Goal: Use online tool/utility: Utilize a website feature to perform a specific function

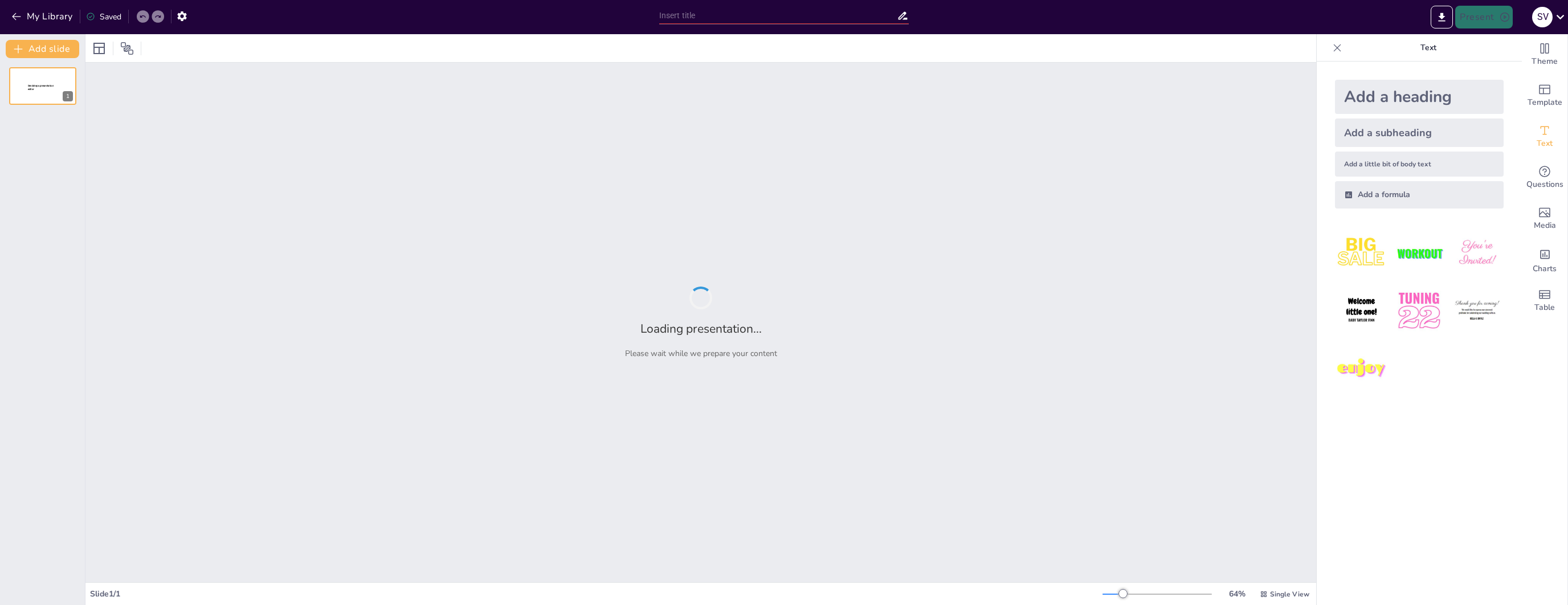
type input "Imported Interview-2025.pptx"
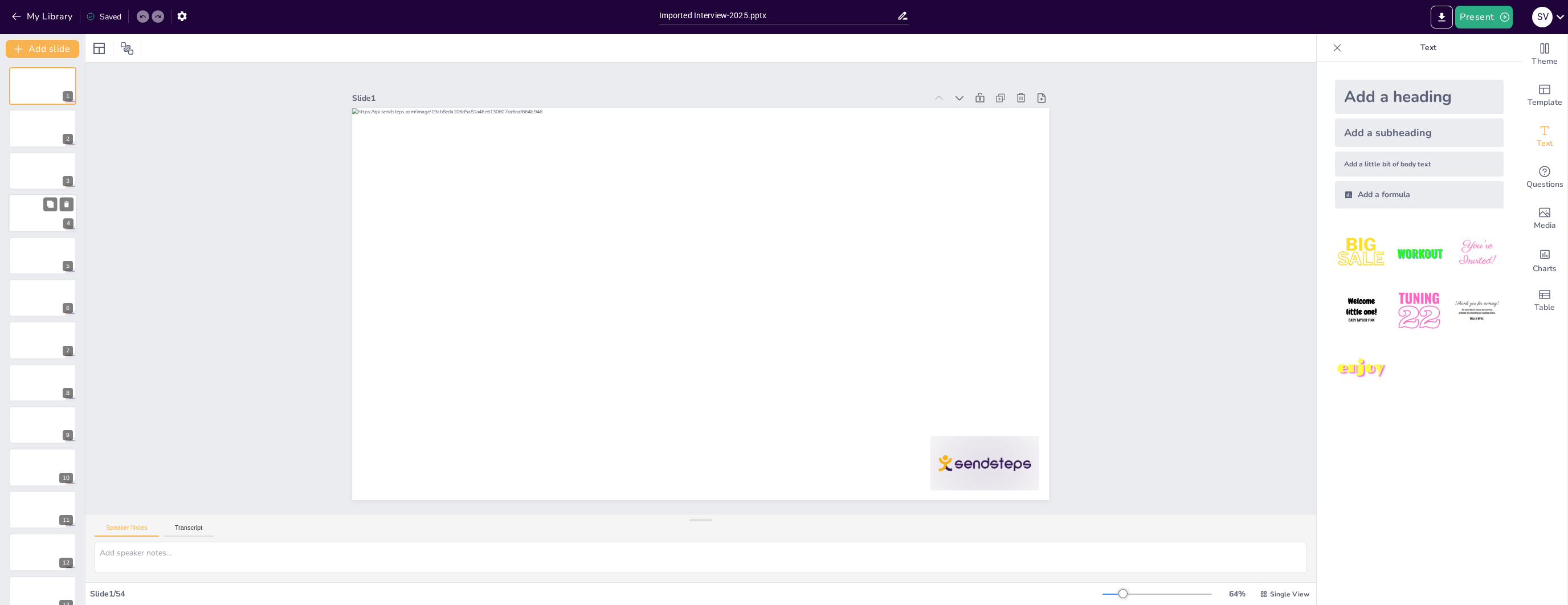
click at [34, 213] on div at bounding box center [43, 213] width 68 height 39
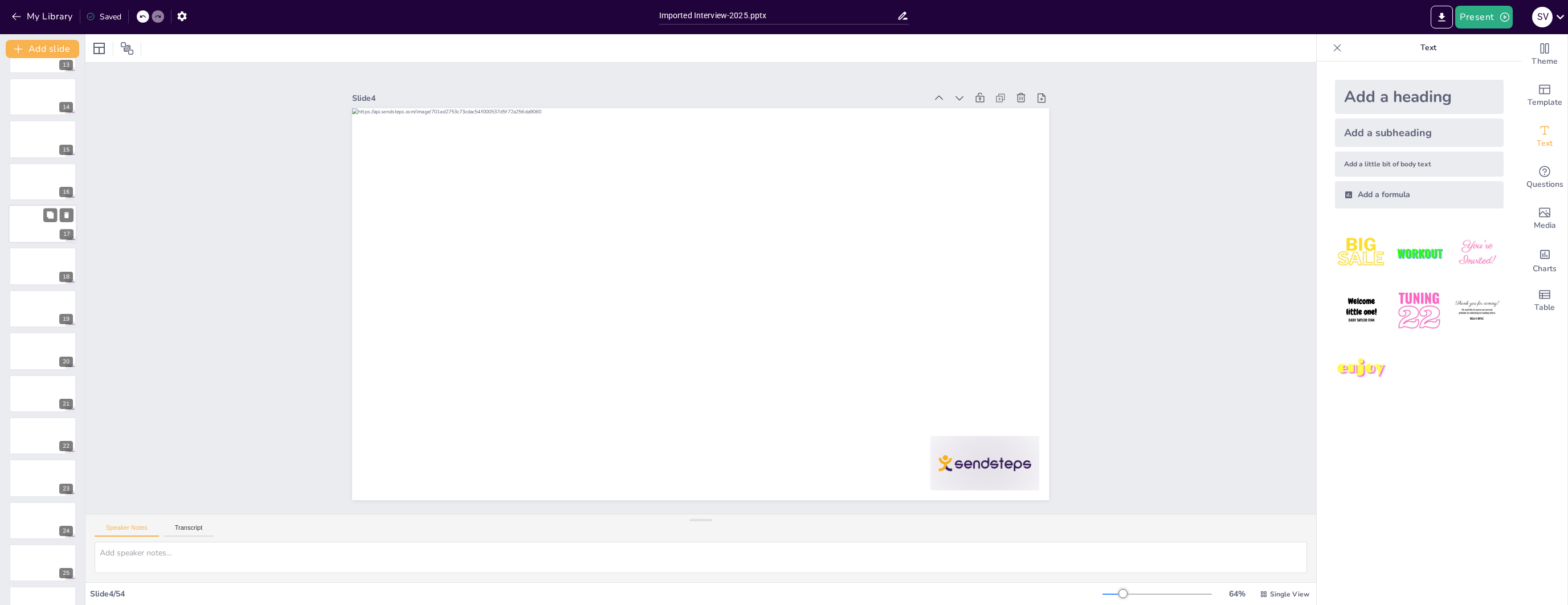
click at [34, 213] on div at bounding box center [43, 224] width 68 height 39
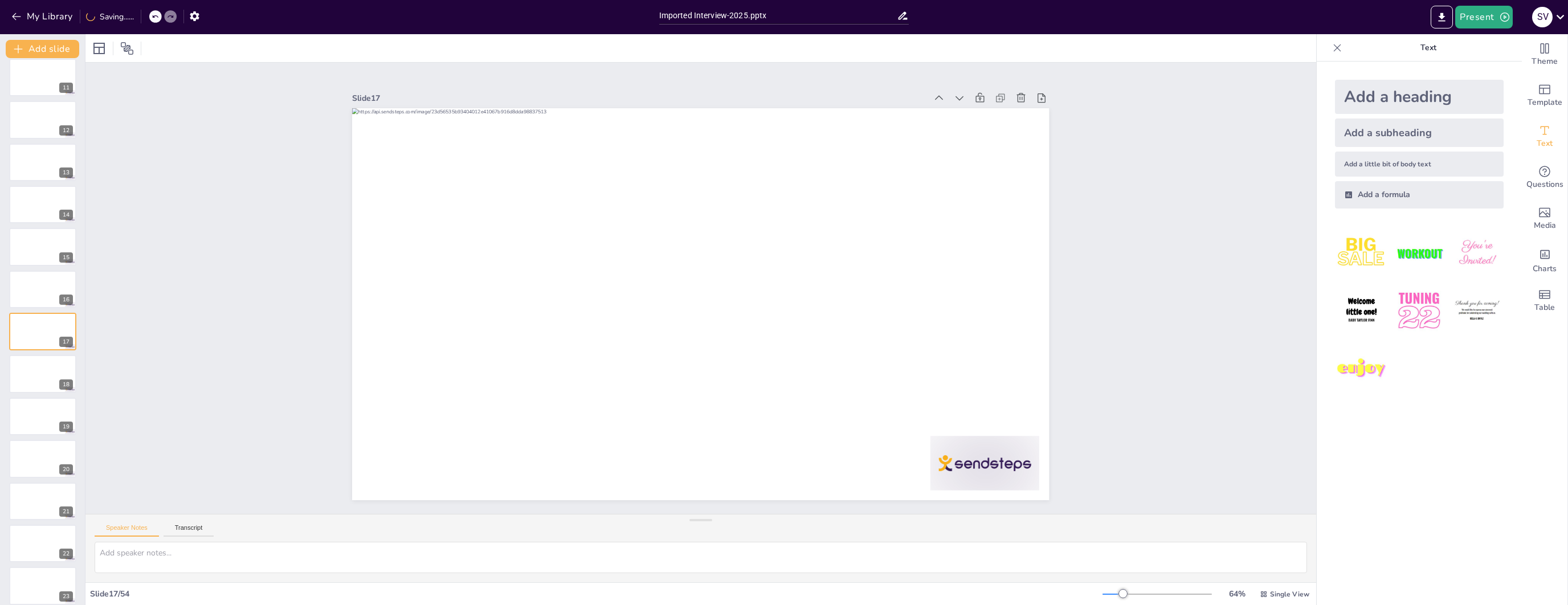
click at [1431, 95] on div "Add a heading" at bounding box center [1419, 97] width 169 height 34
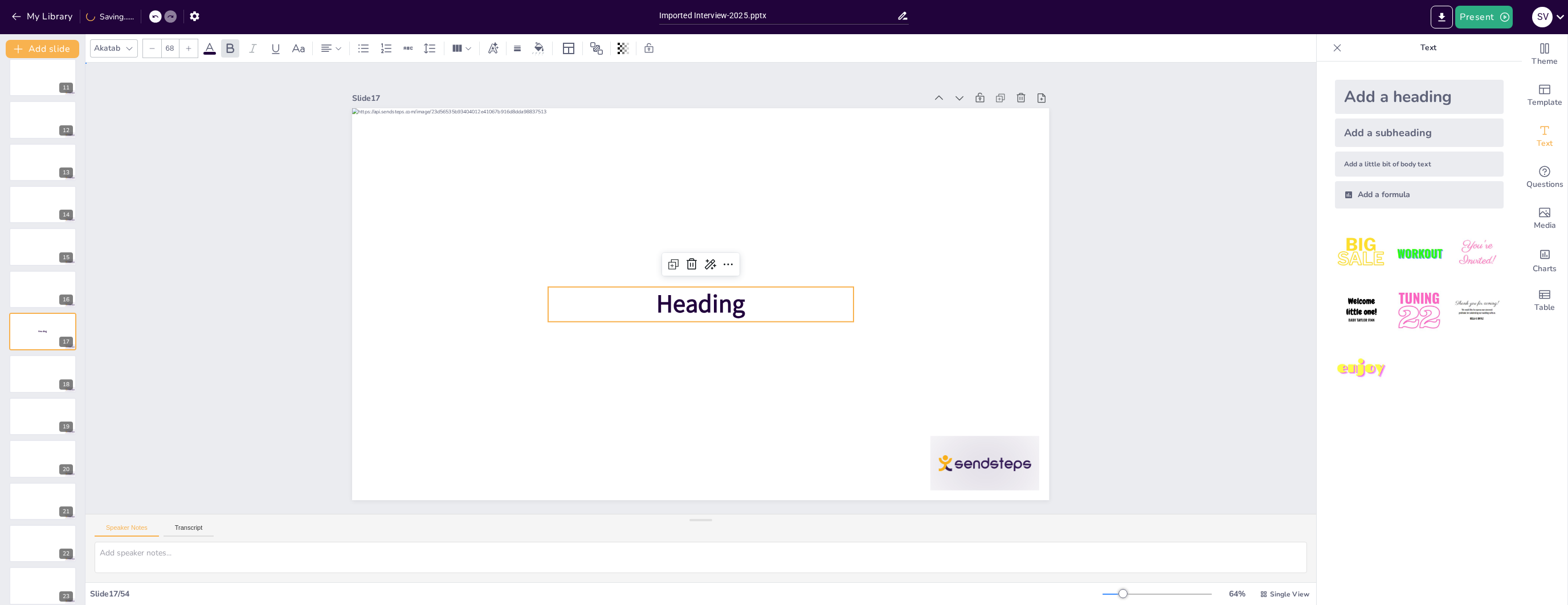
click at [1110, 173] on div "Slide 1 Slide 2 Slide 3 Slide 4 Slide 5 Slide 6 Slide 7 Slide 8 Slide 9 Slide 1…" at bounding box center [701, 288] width 912 height 1308
click at [680, 312] on span "Heading" at bounding box center [714, 297] width 80 height 92
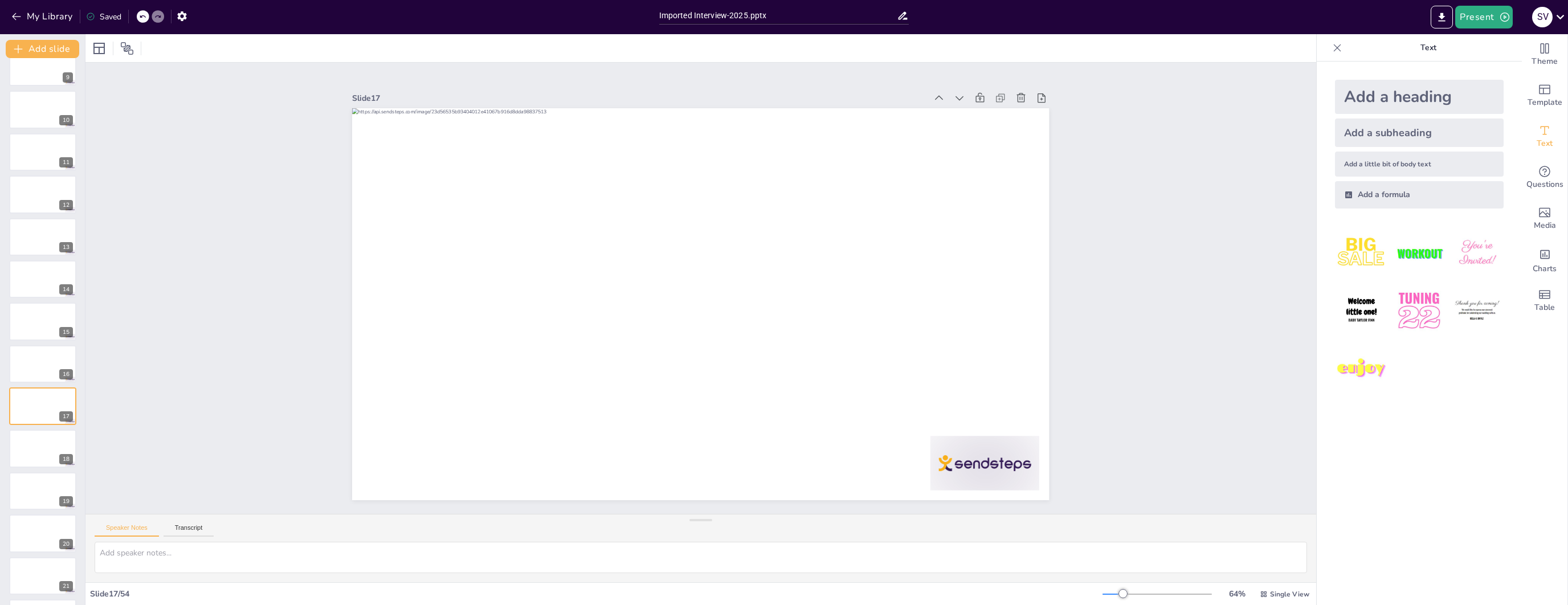
scroll to position [0, 0]
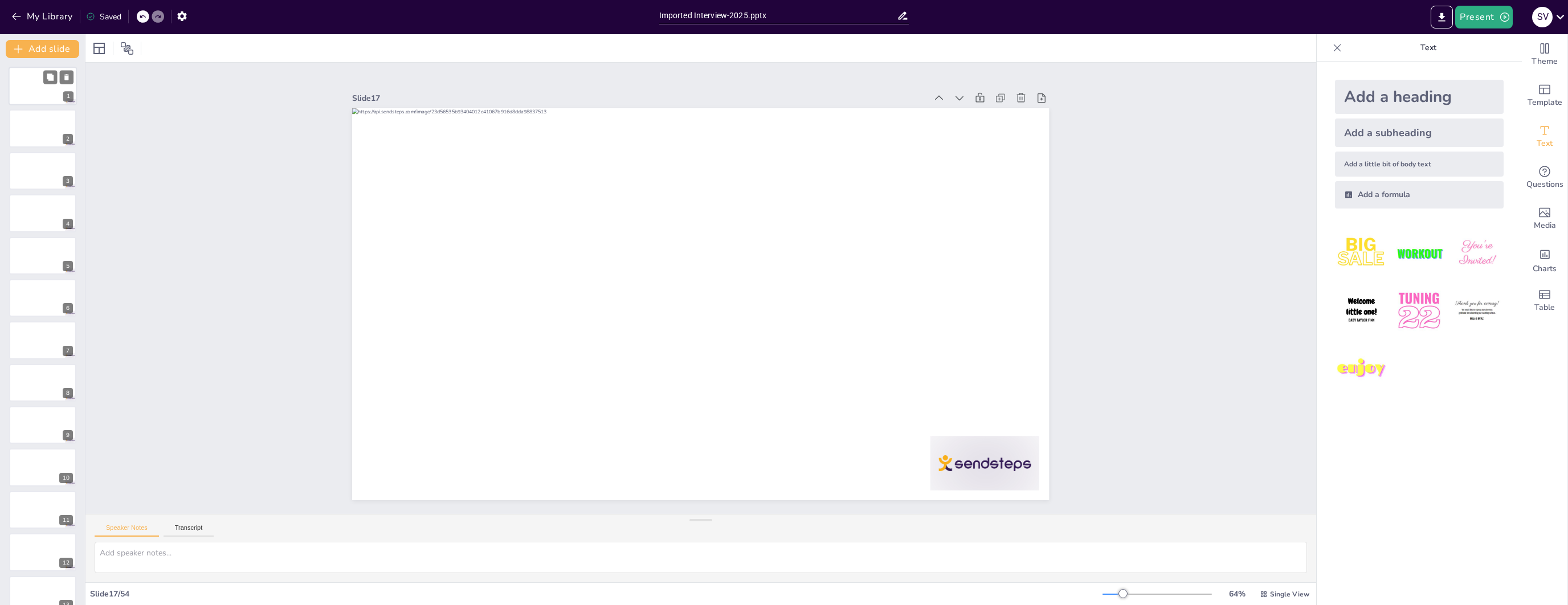
click at [32, 91] on div at bounding box center [43, 86] width 68 height 39
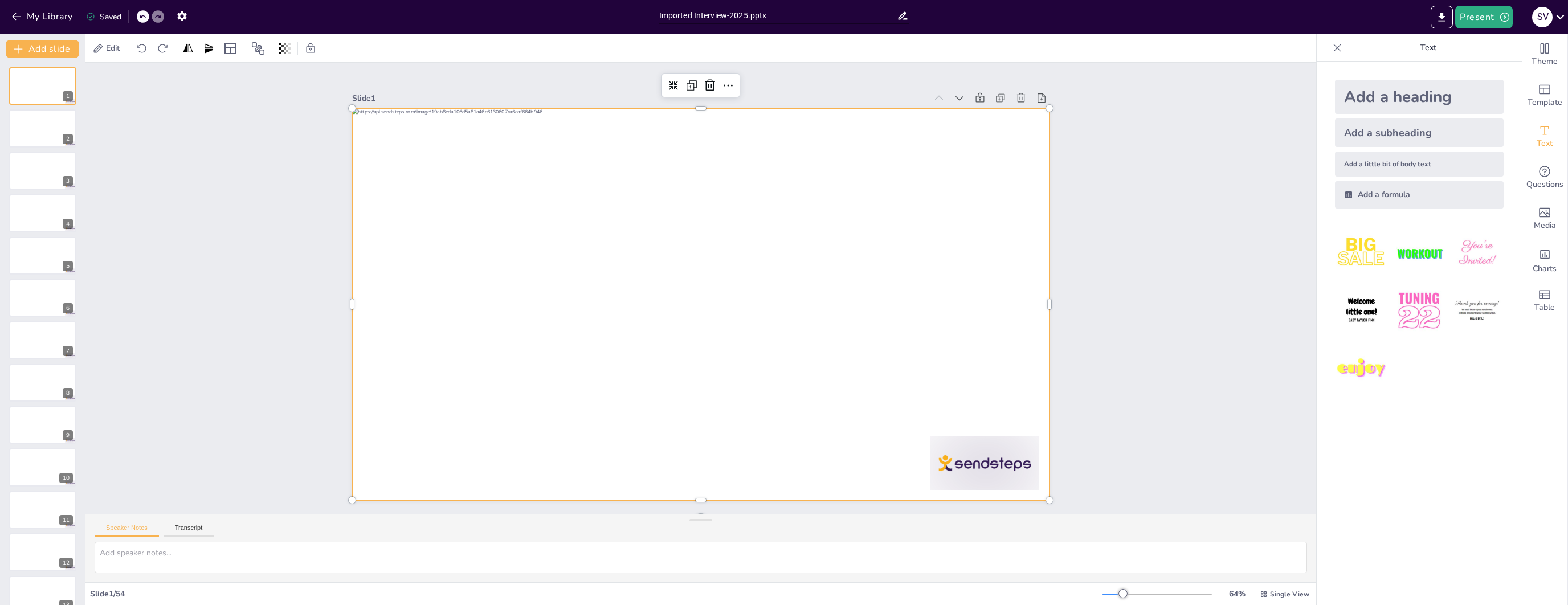
click at [780, 259] on div at bounding box center [716, 286] width 463 height 734
click at [28, 175] on div at bounding box center [43, 171] width 68 height 39
click at [535, 238] on div at bounding box center [714, 280] width 689 height 800
click at [536, 238] on div at bounding box center [693, 302] width 800 height 688
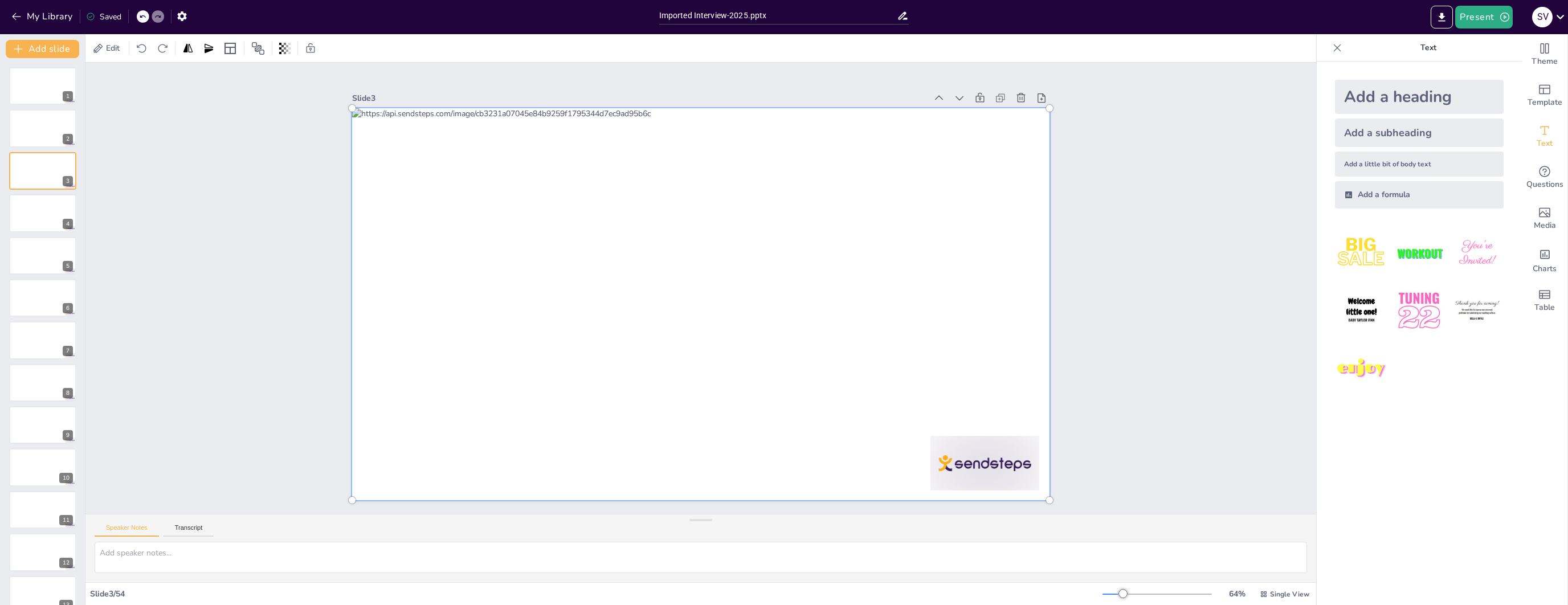
click at [500, 272] on div at bounding box center [687, 296] width 707 height 818
click at [501, 272] on div at bounding box center [701, 304] width 711 height 405
click at [526, 269] on div at bounding box center [714, 279] width 746 height 813
click at [526, 269] on div at bounding box center [685, 287] width 478 height 749
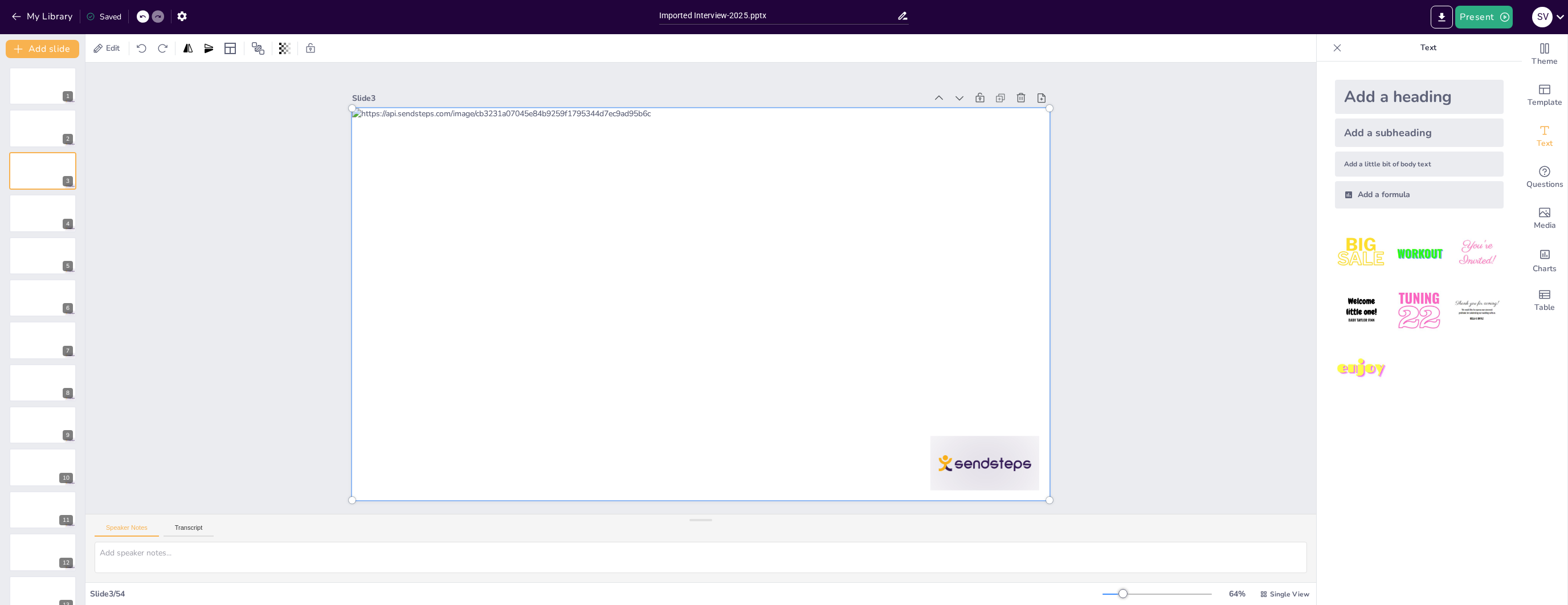
click at [526, 269] on div at bounding box center [712, 299] width 776 height 800
click at [844, 244] on div at bounding box center [687, 296] width 707 height 818
click at [843, 255] on div at bounding box center [709, 302] width 819 height 707
click at [562, 255] on div at bounding box center [688, 279] width 746 height 813
click at [795, 153] on div at bounding box center [690, 299] width 800 height 776
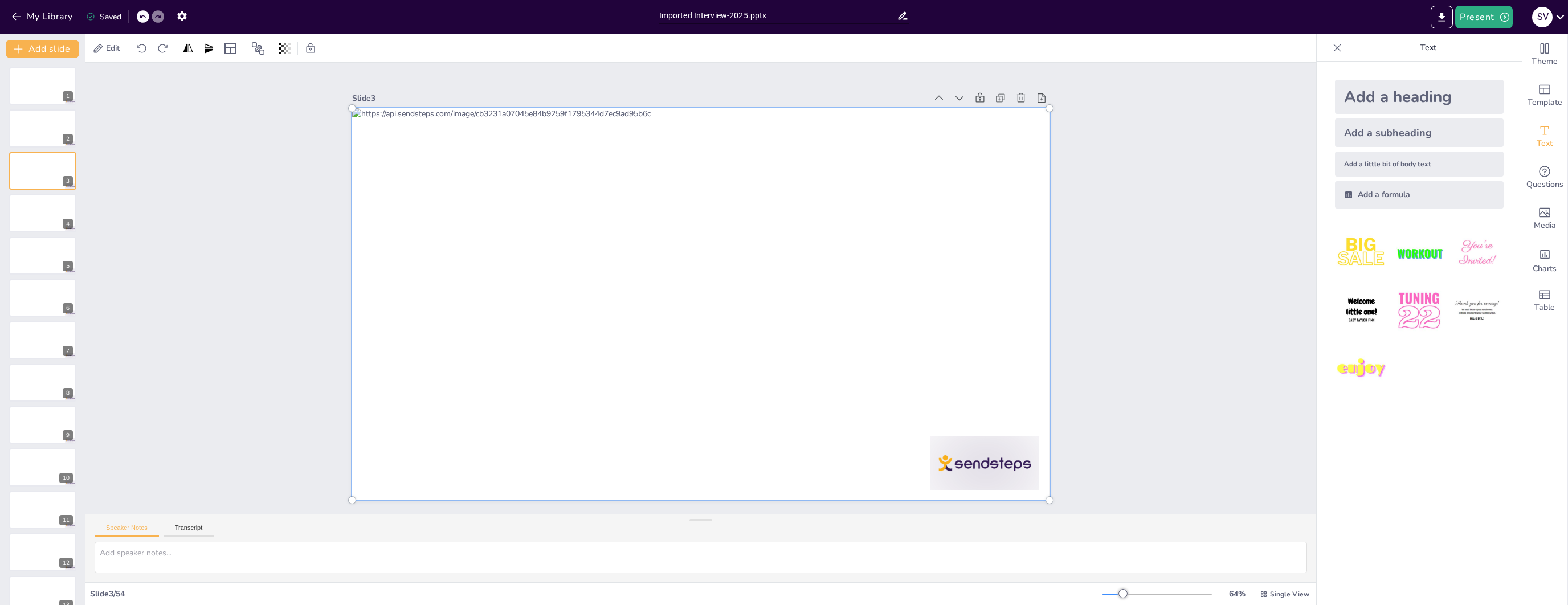
click at [795, 153] on div at bounding box center [685, 293] width 606 height 801
click at [563, 323] on div at bounding box center [694, 273] width 814 height 660
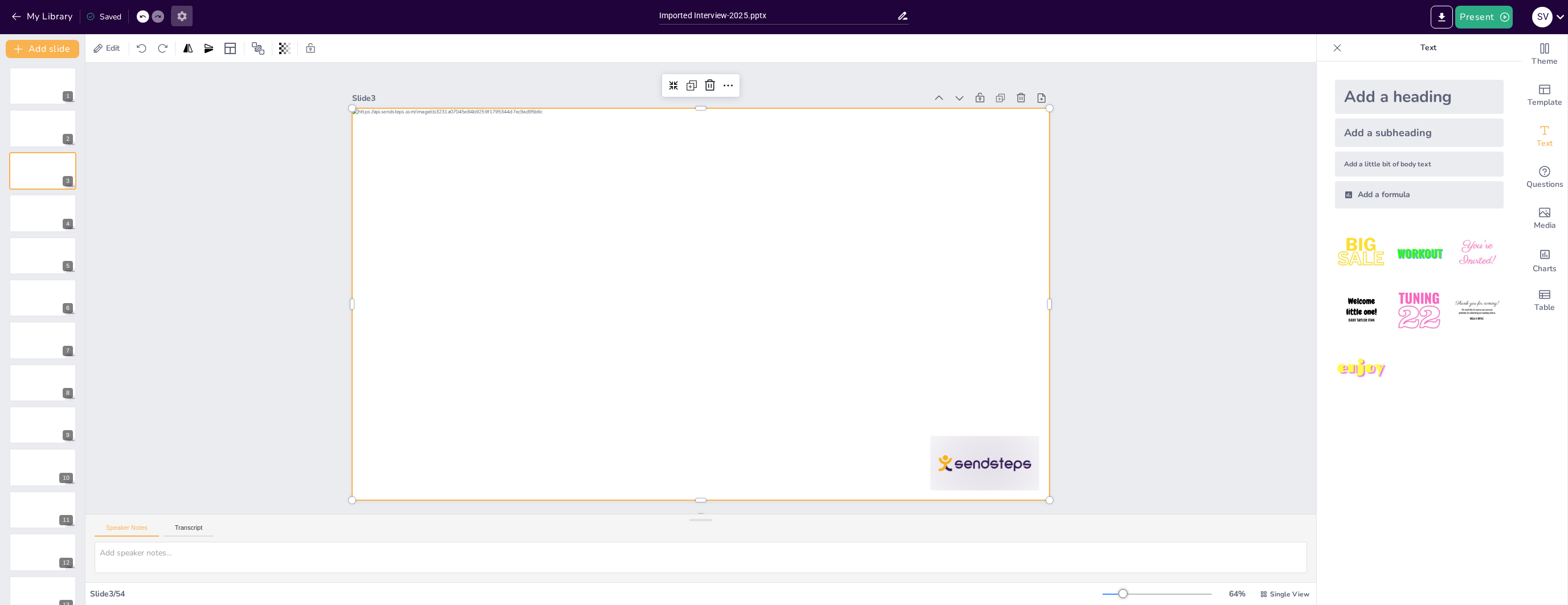
click at [186, 20] on icon "button" at bounding box center [182, 16] width 12 height 12
click at [183, 15] on icon "button" at bounding box center [181, 16] width 9 height 9
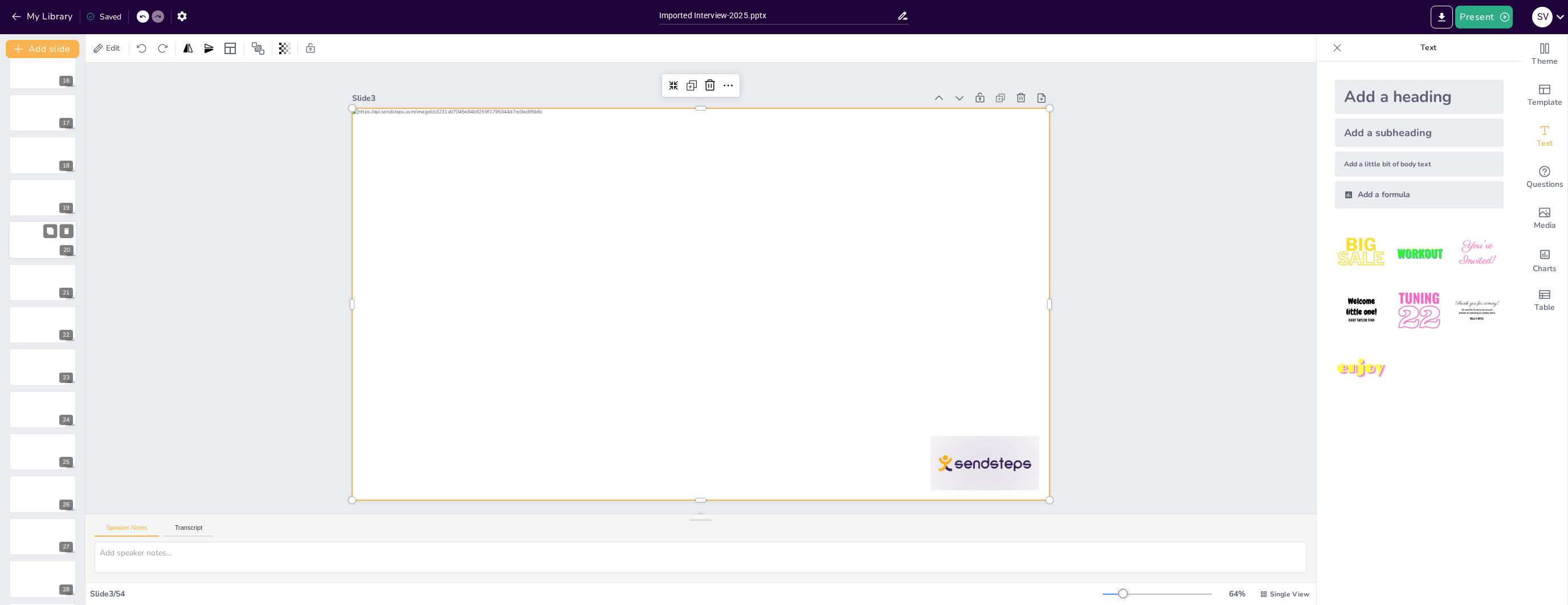
click at [35, 241] on div at bounding box center [43, 240] width 68 height 39
